Goal: Task Accomplishment & Management: Use online tool/utility

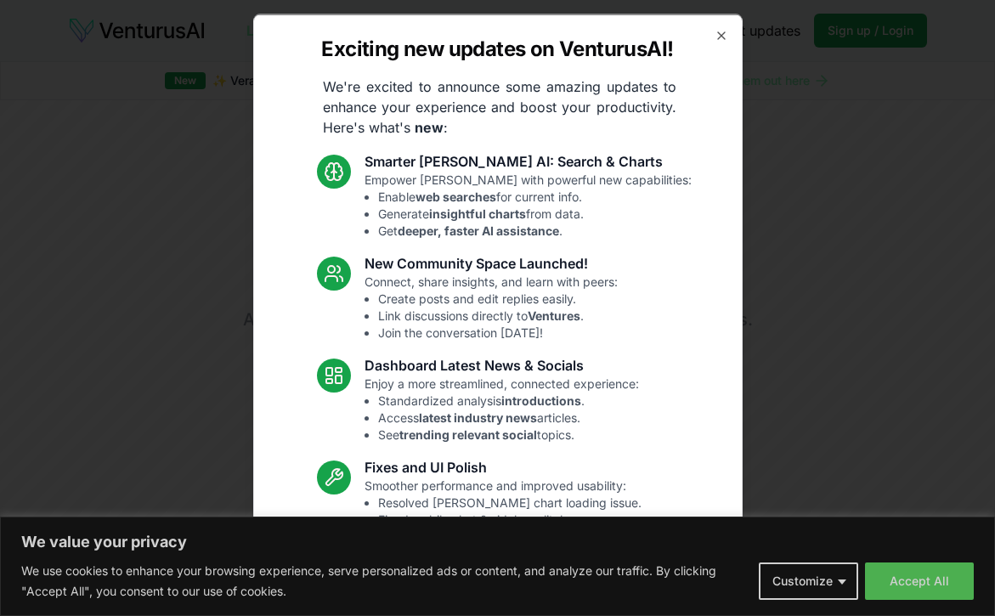
drag, startPoint x: 718, startPoint y: 38, endPoint x: 713, endPoint y: 52, distance: 14.5
click at [718, 36] on icon "button" at bounding box center [721, 35] width 14 height 14
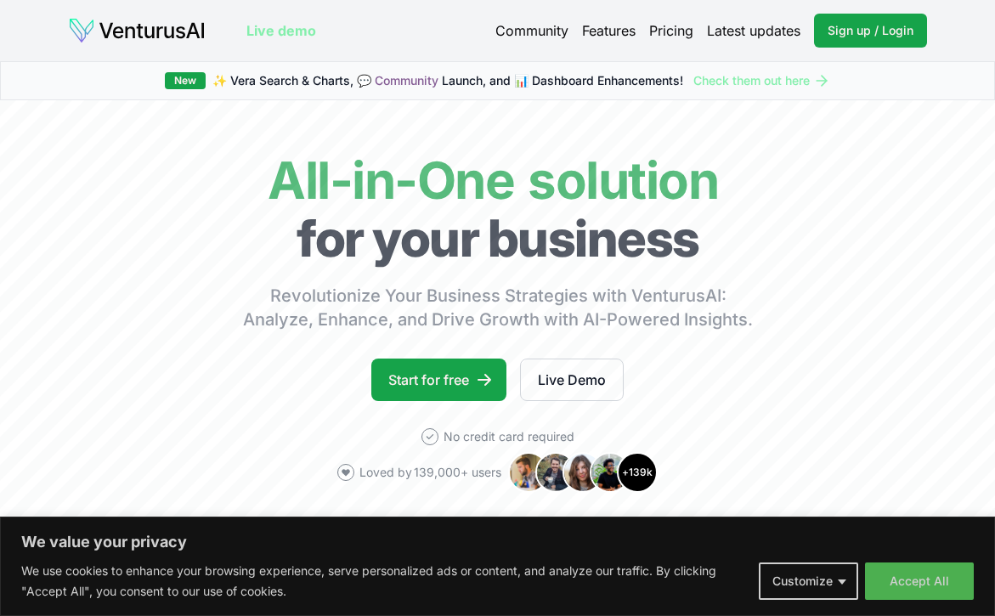
click at [882, 11] on div "Live demo Community Features Pricing Latest updates Sign up / Login Login Live …" at bounding box center [497, 30] width 995 height 61
drag, startPoint x: 858, startPoint y: 31, endPoint x: 847, endPoint y: 36, distance: 11.8
click at [858, 31] on span "Sign up / Login" at bounding box center [870, 30] width 86 height 17
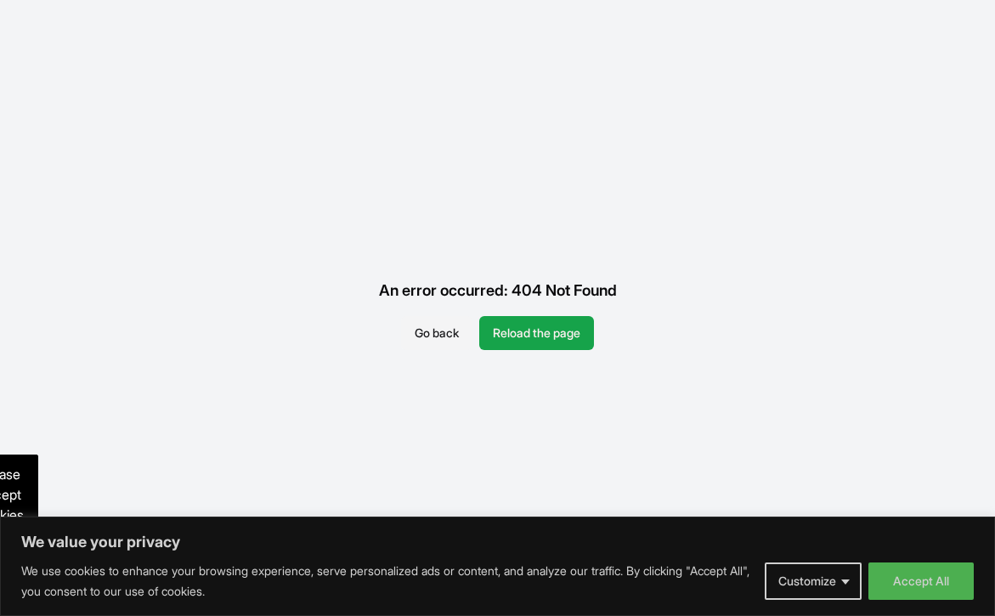
scroll to position [1, 0]
click at [550, 335] on button "Reload the page" at bounding box center [536, 334] width 115 height 34
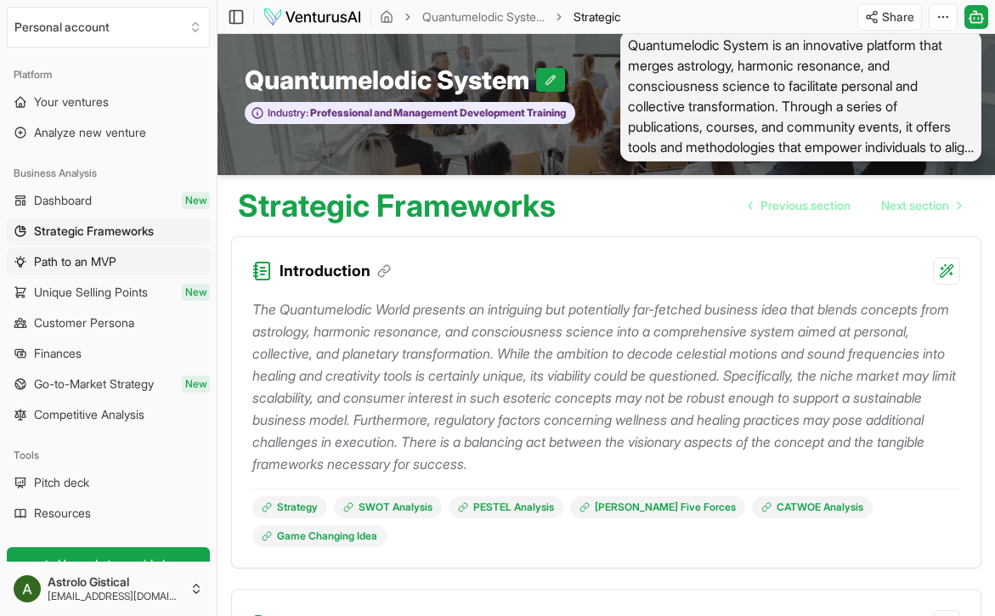
scroll to position [2, 0]
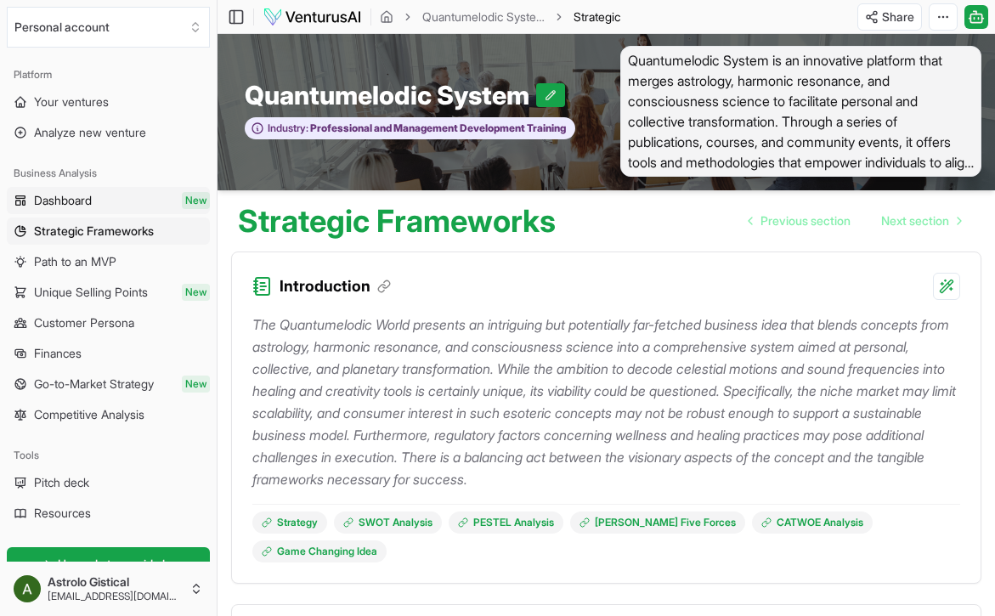
click at [84, 200] on span "Dashboard" at bounding box center [63, 200] width 58 height 17
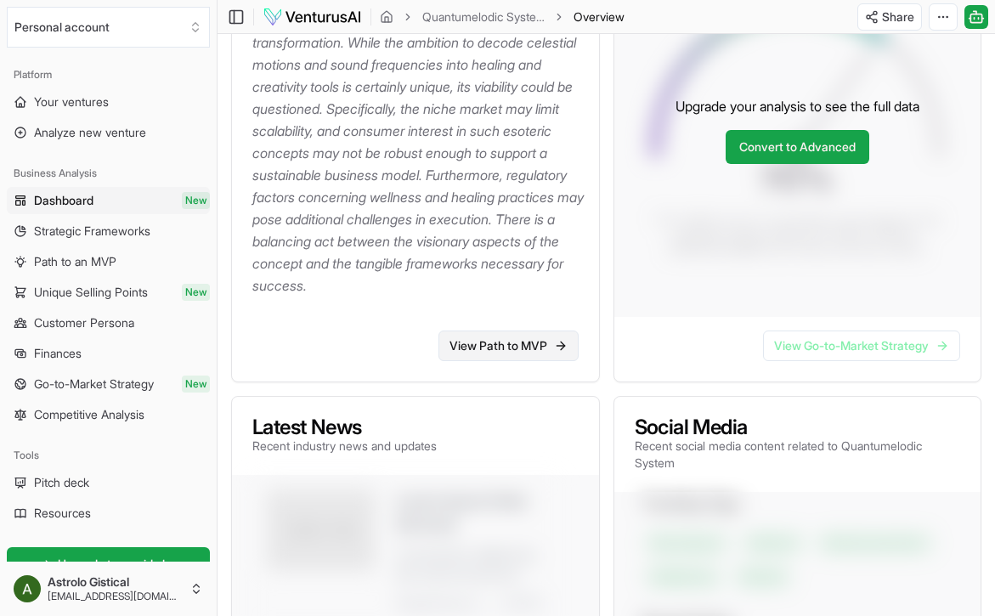
scroll to position [404, 0]
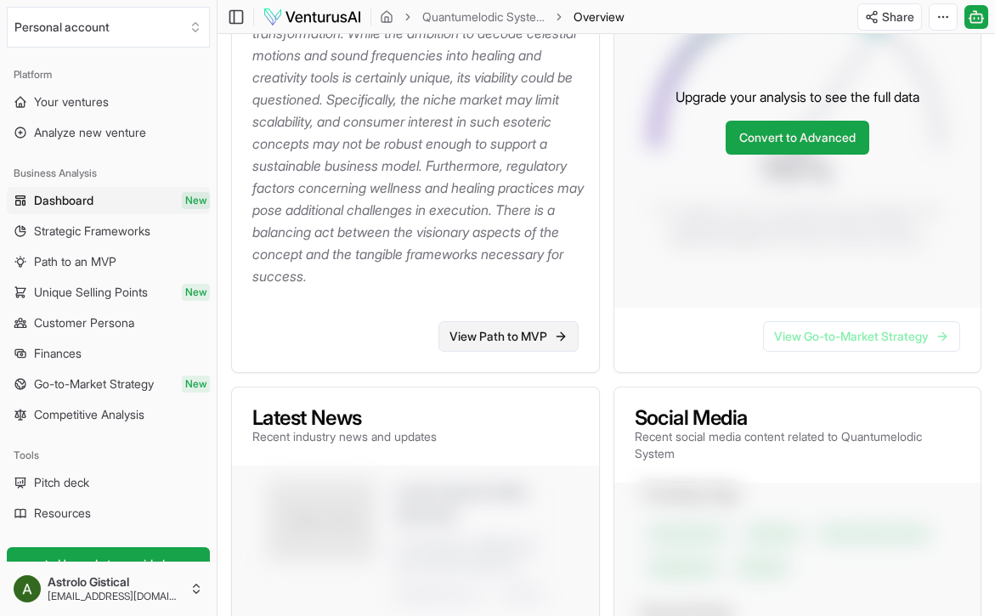
click at [475, 372] on div "View Path to MVP" at bounding box center [415, 340] width 367 height 65
click at [474, 352] on link "View Path to MVP" at bounding box center [508, 336] width 140 height 31
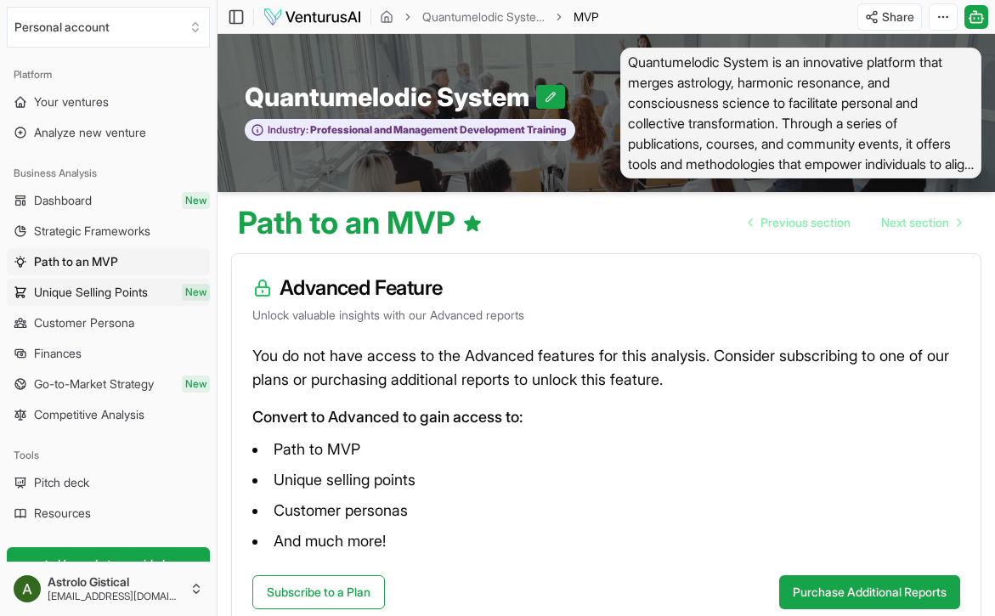
click at [99, 296] on span "Unique Selling Points" at bounding box center [91, 292] width 114 height 17
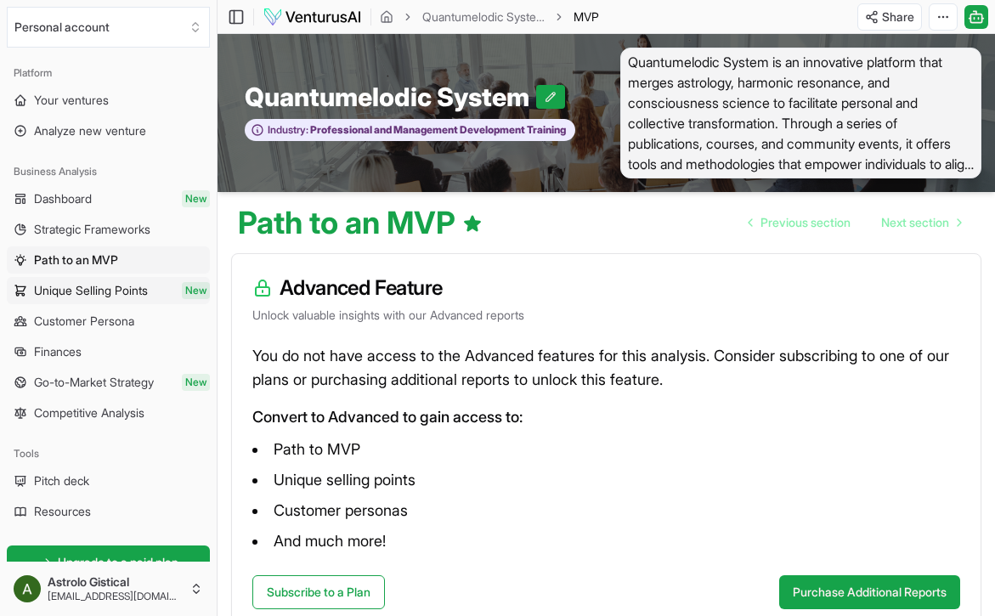
scroll to position [1, 0]
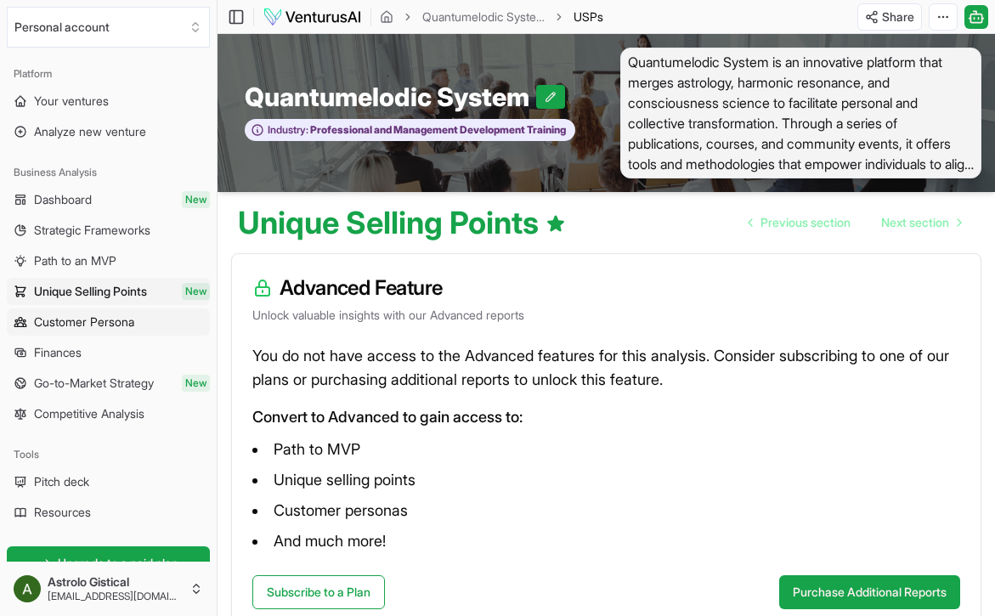
click at [93, 322] on span "Customer Persona" at bounding box center [84, 321] width 100 height 17
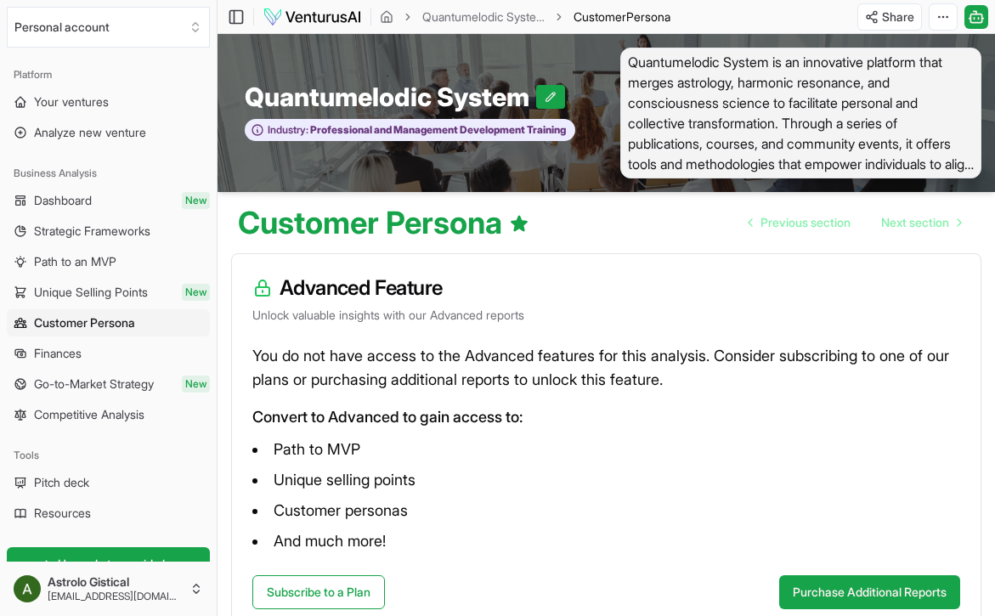
scroll to position [1, 1]
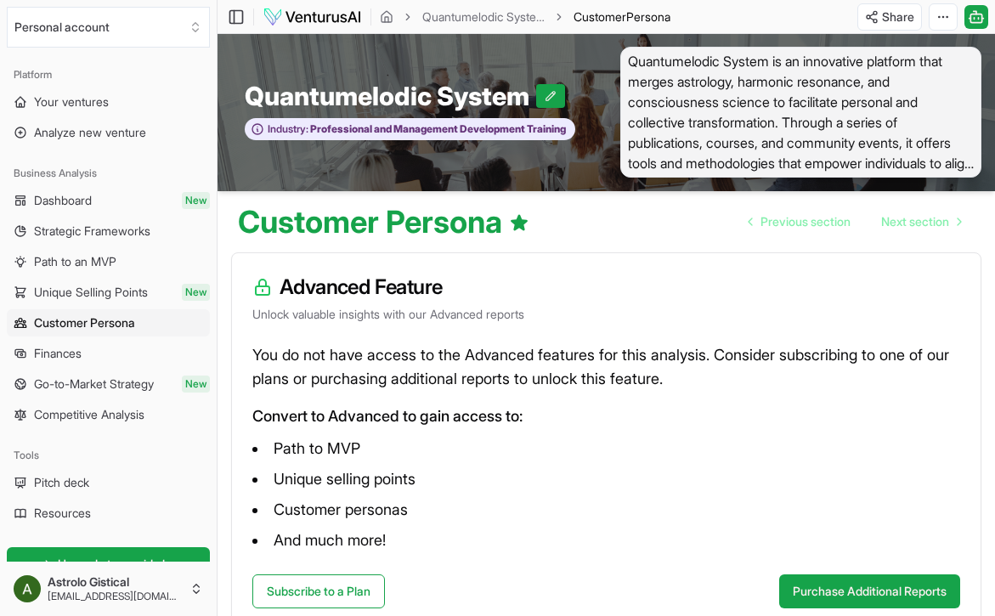
click at [78, 321] on span "Customer Persona" at bounding box center [84, 322] width 101 height 17
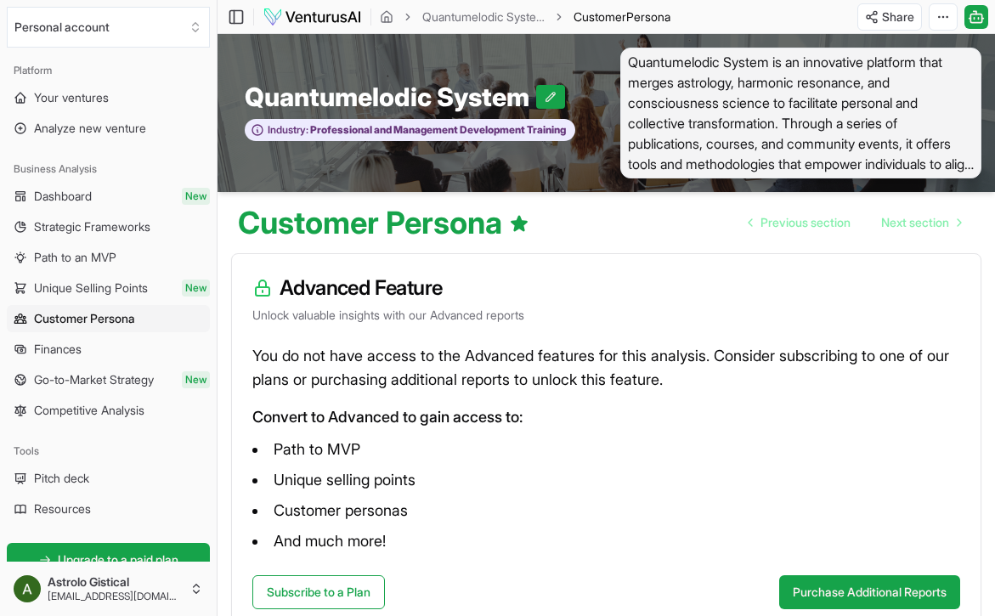
scroll to position [0, 0]
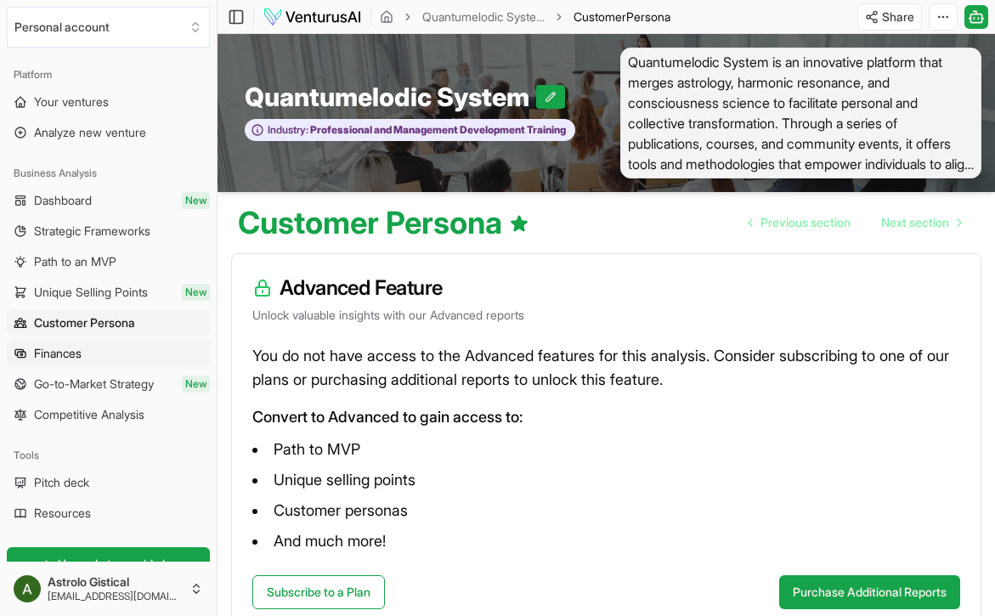
drag, startPoint x: 71, startPoint y: 348, endPoint x: 59, endPoint y: 355, distance: 13.0
click at [59, 355] on span "Finances" at bounding box center [58, 353] width 48 height 17
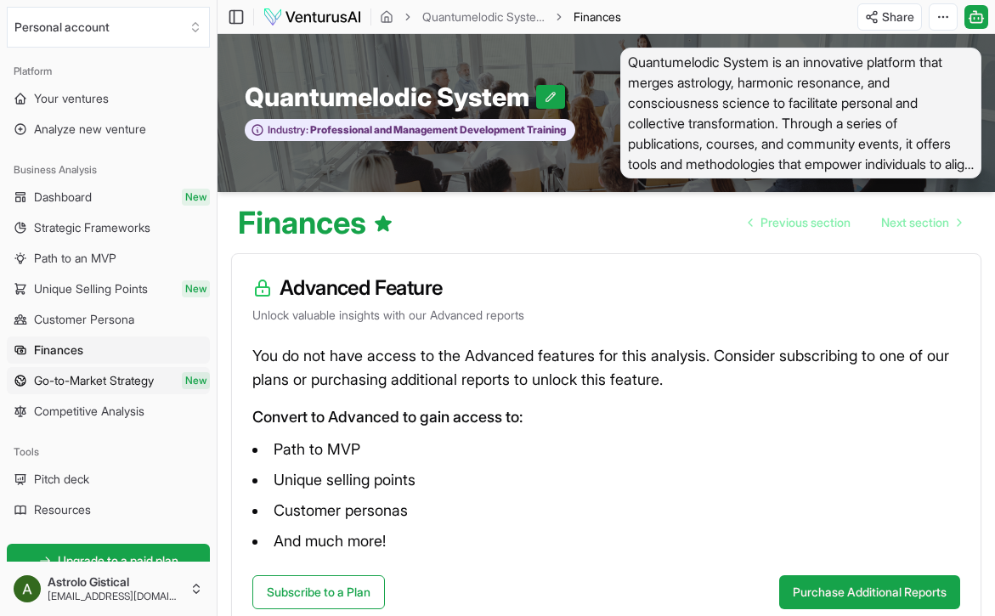
click at [90, 376] on span "Go-to-Market Strategy" at bounding box center [94, 380] width 120 height 17
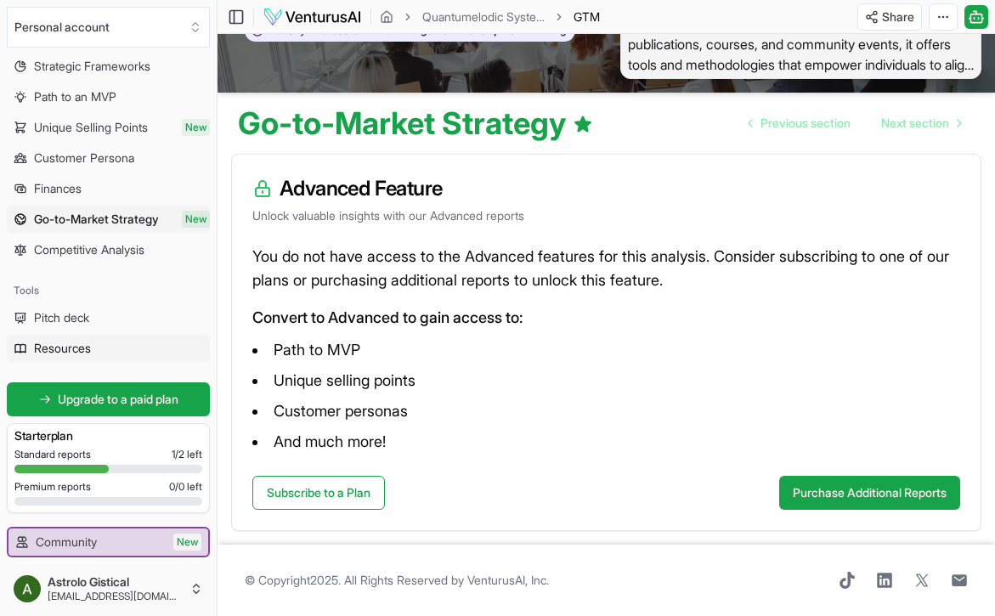
scroll to position [164, 0]
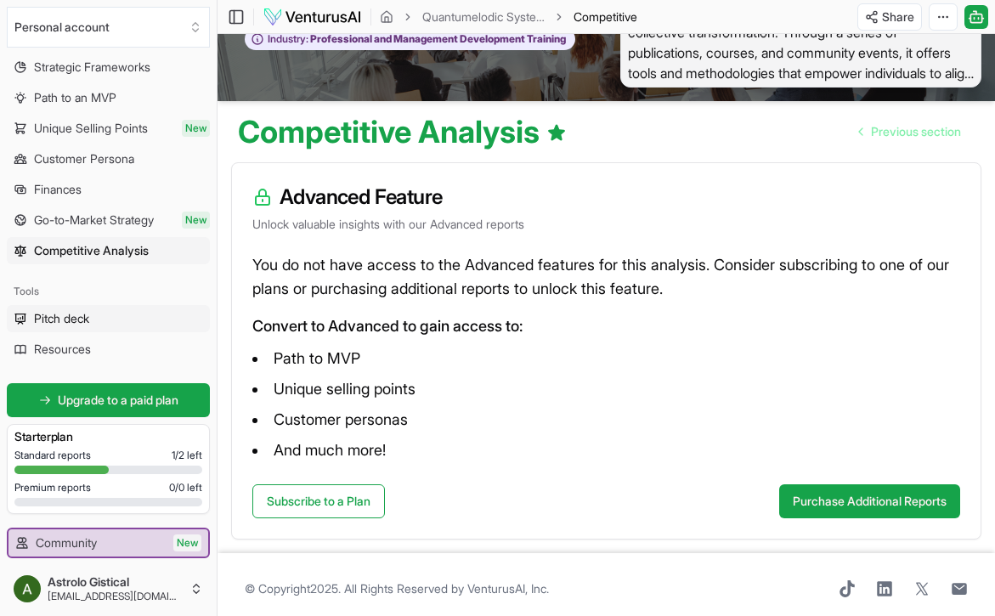
scroll to position [81, 0]
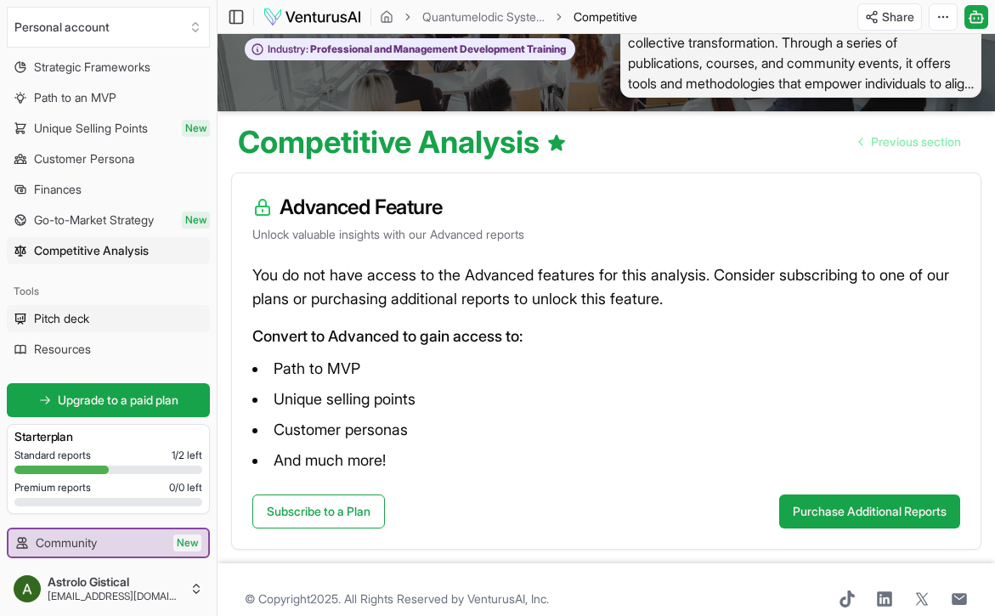
click at [68, 316] on span "Pitch deck" at bounding box center [61, 318] width 55 height 17
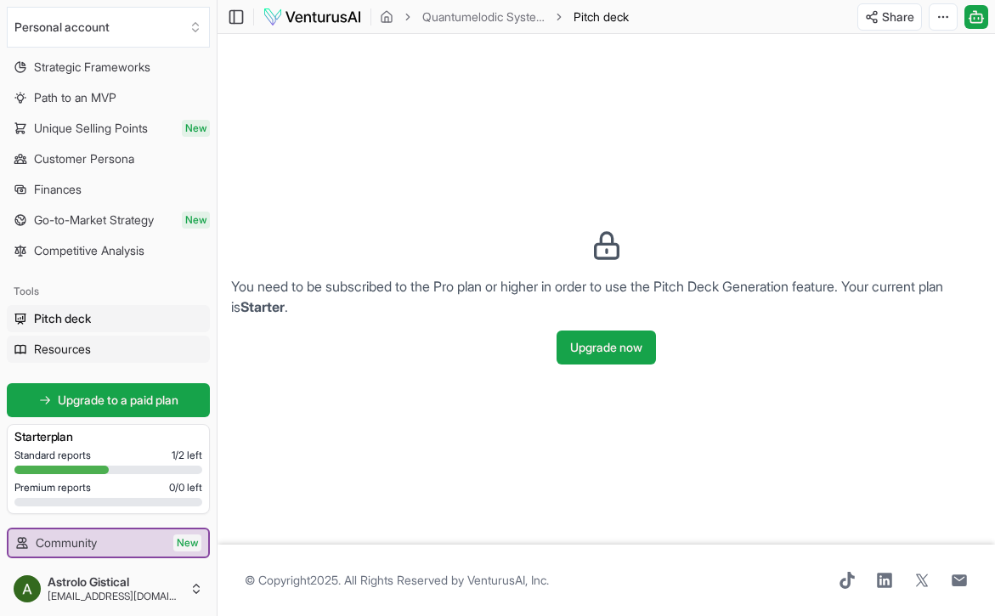
click at [84, 351] on span "Resources" at bounding box center [62, 349] width 57 height 17
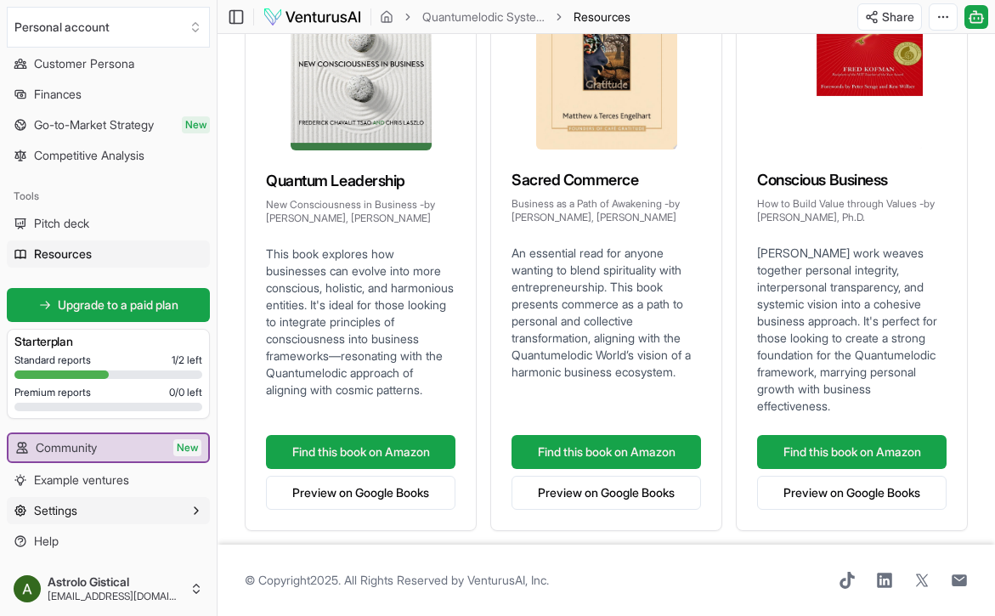
click at [60, 516] on span "Settings" at bounding box center [55, 510] width 43 height 17
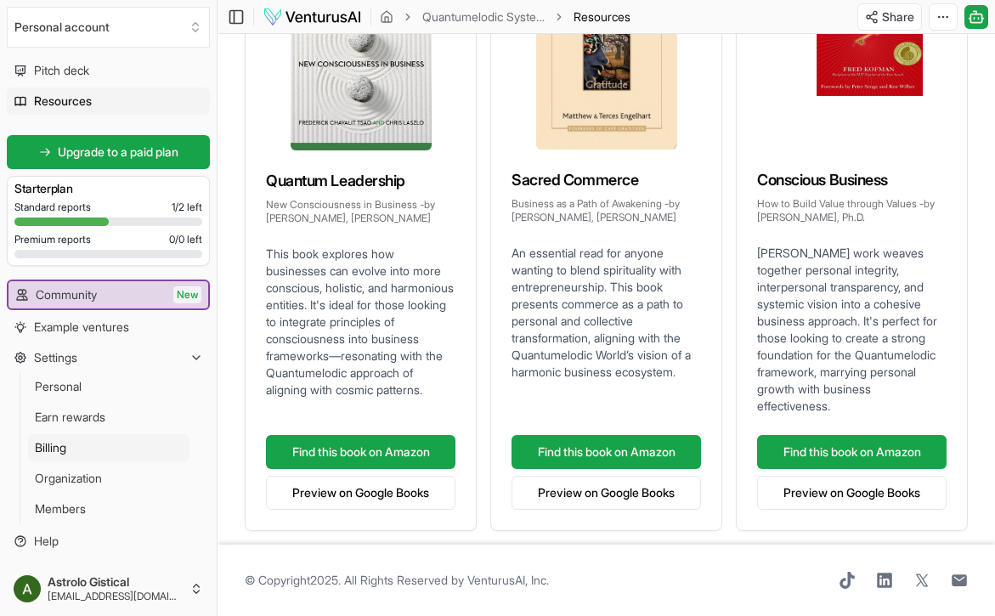
click at [75, 449] on link "Billing" at bounding box center [108, 447] width 161 height 27
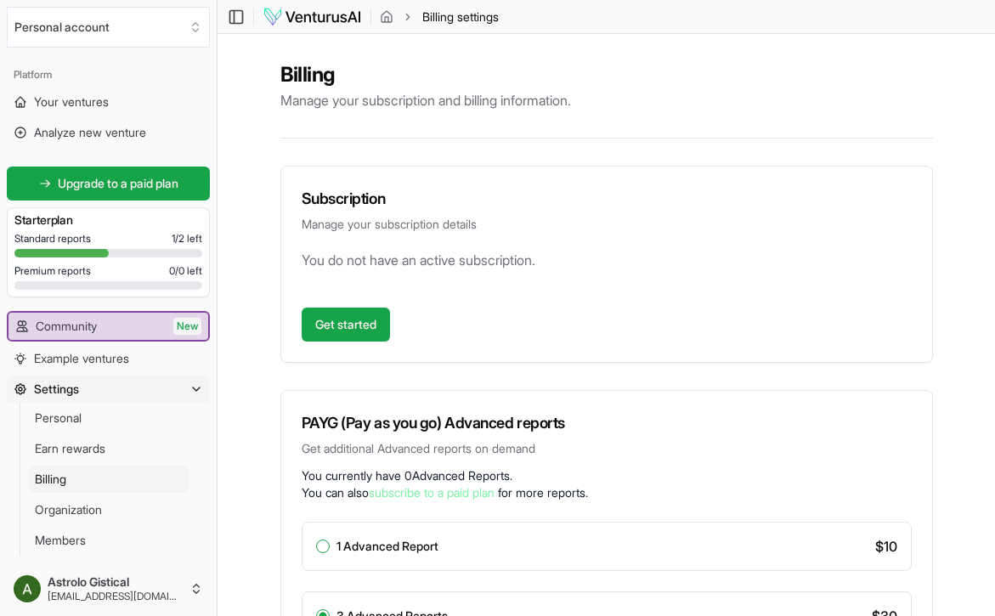
click at [182, 23] on button "Personal account" at bounding box center [108, 27] width 203 height 41
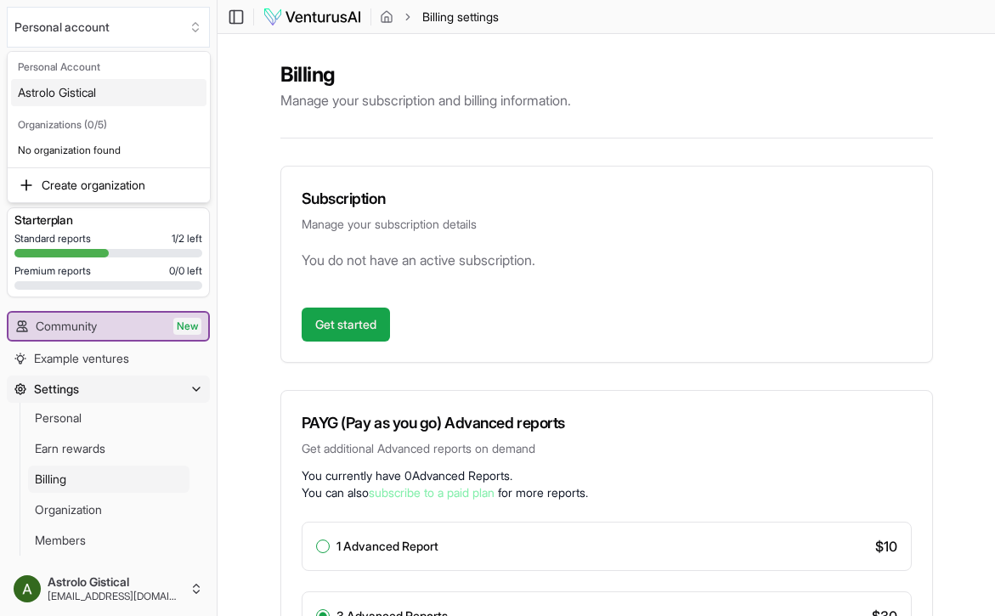
click at [182, 23] on html "Personal account Platform Your ventures Analyze new venture Get started for fre…" at bounding box center [497, 308] width 995 height 616
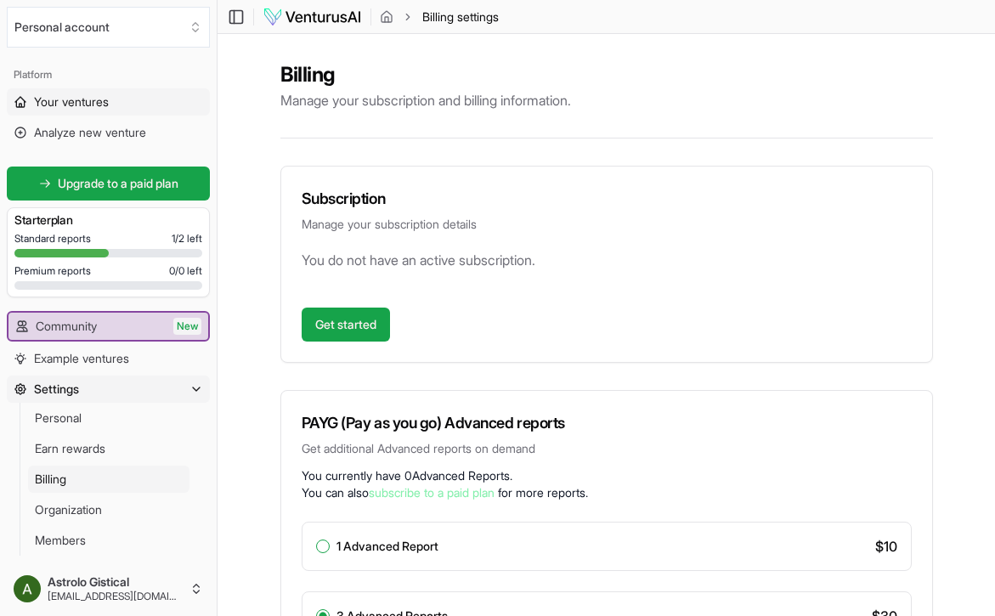
click at [49, 104] on span "Your ventures" at bounding box center [71, 101] width 75 height 17
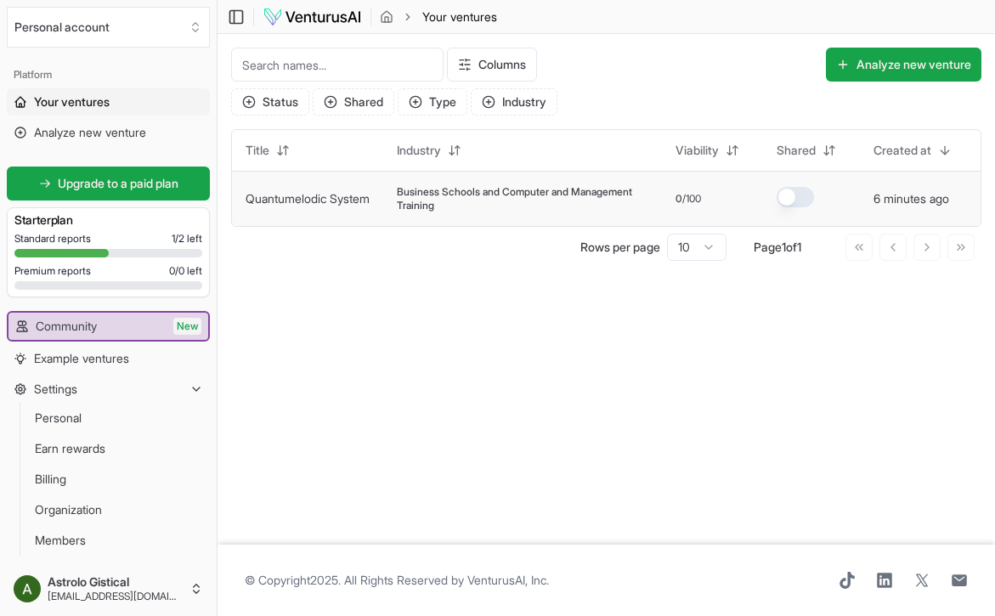
click at [683, 200] on span "/100" at bounding box center [691, 199] width 19 height 14
click at [457, 188] on span "Business Schools and Computer and Management Training" at bounding box center [522, 198] width 251 height 27
drag, startPoint x: 703, startPoint y: 200, endPoint x: 616, endPoint y: 151, distance: 100.4
click at [702, 200] on div "0 /100" at bounding box center [712, 199] width 74 height 14
click at [849, 66] on button "Analyze new venture" at bounding box center [903, 65] width 155 height 34
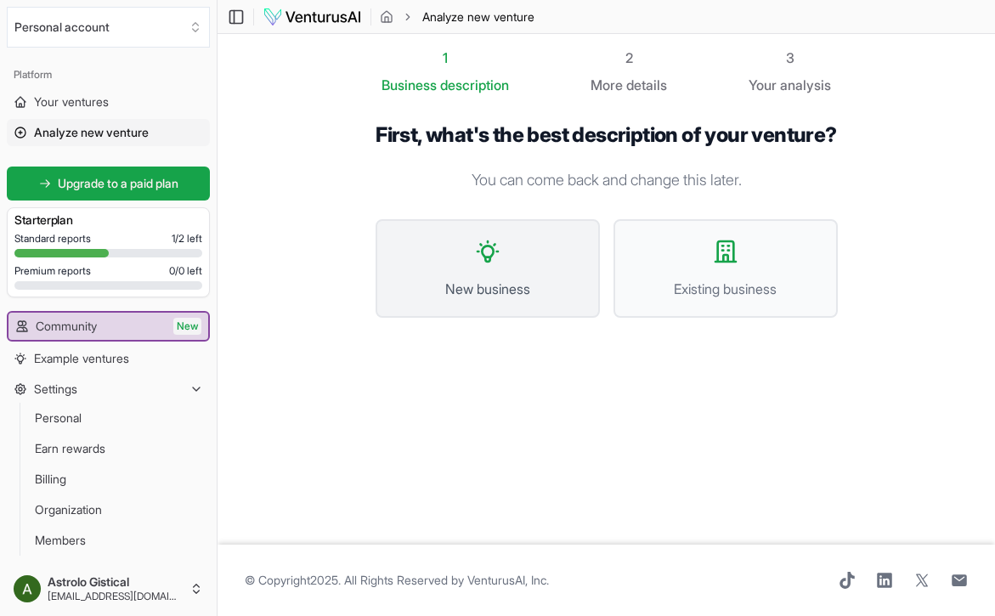
click at [527, 279] on button "New business" at bounding box center [487, 268] width 224 height 99
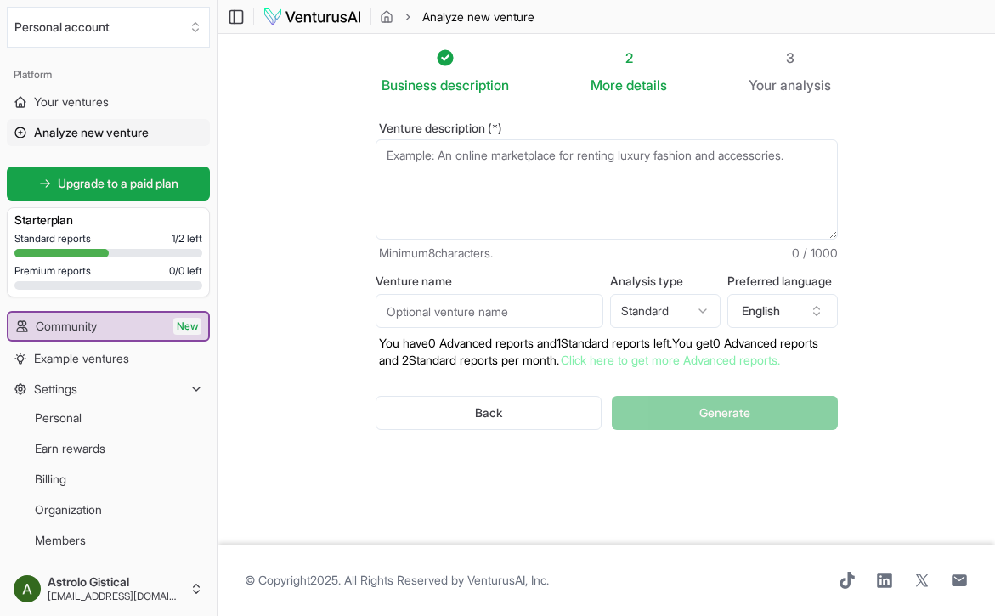
click at [451, 178] on textarea "Venture description (*)" at bounding box center [606, 189] width 462 height 100
click at [519, 190] on textarea "Venture description (*)" at bounding box center [606, 189] width 462 height 100
paste textarea "Moon Tuner Accountability-Based Astrology for Intentional Alignment 1. Brand Co…"
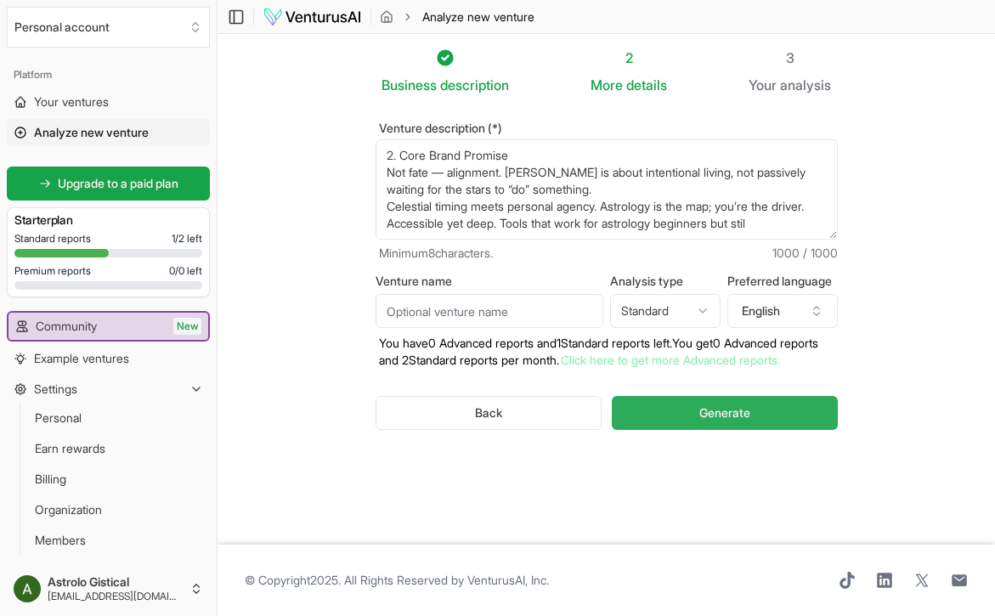
scroll to position [0, 1]
type textarea "Moon Tuner Accountability-Based Astrology for Intentional Alignment 1. Brand Co…"
click at [484, 313] on input "Venture name" at bounding box center [489, 311] width 228 height 34
type input "moontuner"
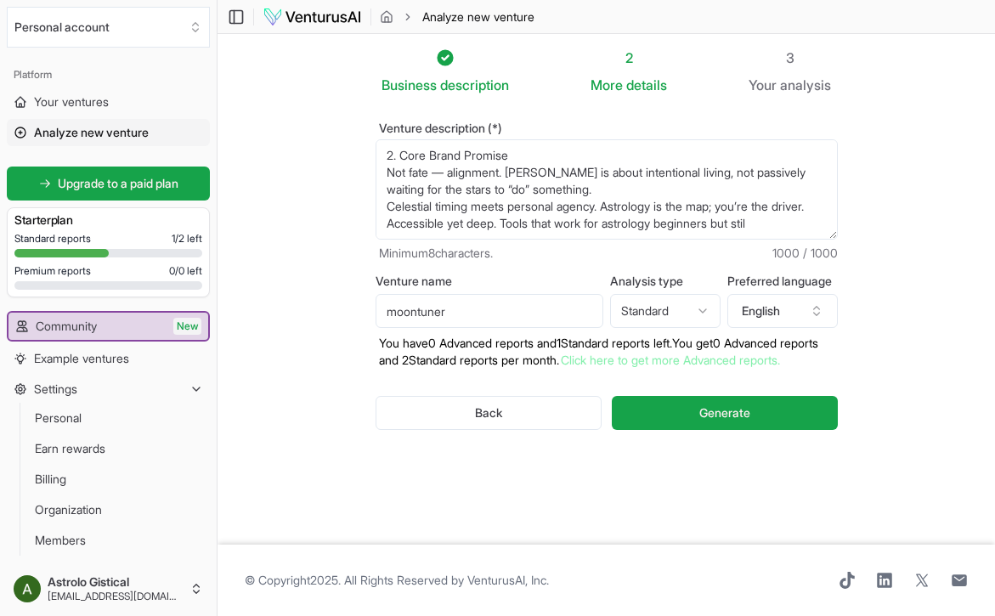
click at [646, 430] on button "Generate" at bounding box center [724, 413] width 225 height 34
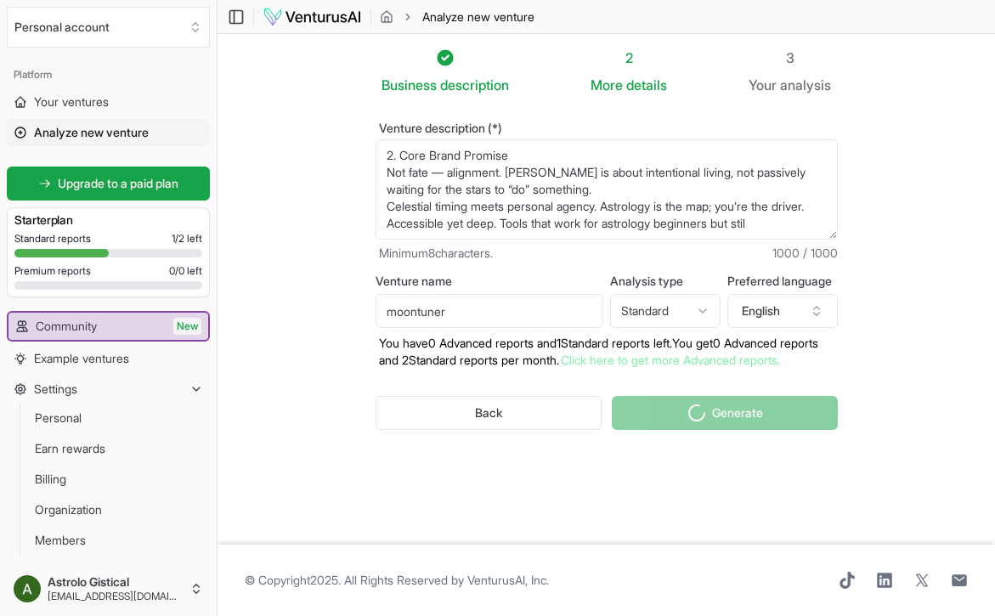
scroll to position [0, 0]
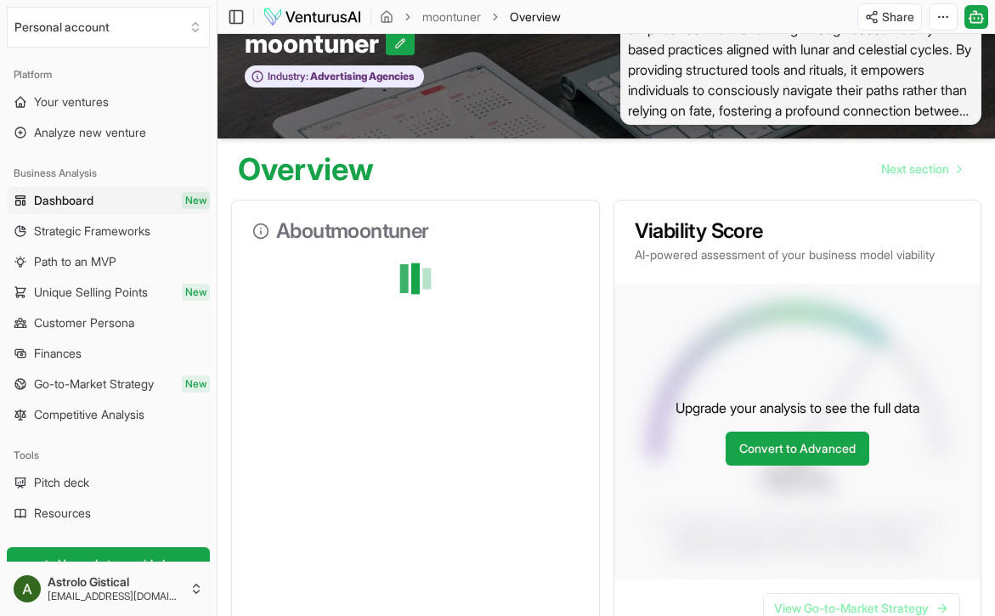
scroll to position [37, 0]
